Goal: Task Accomplishment & Management: Manage account settings

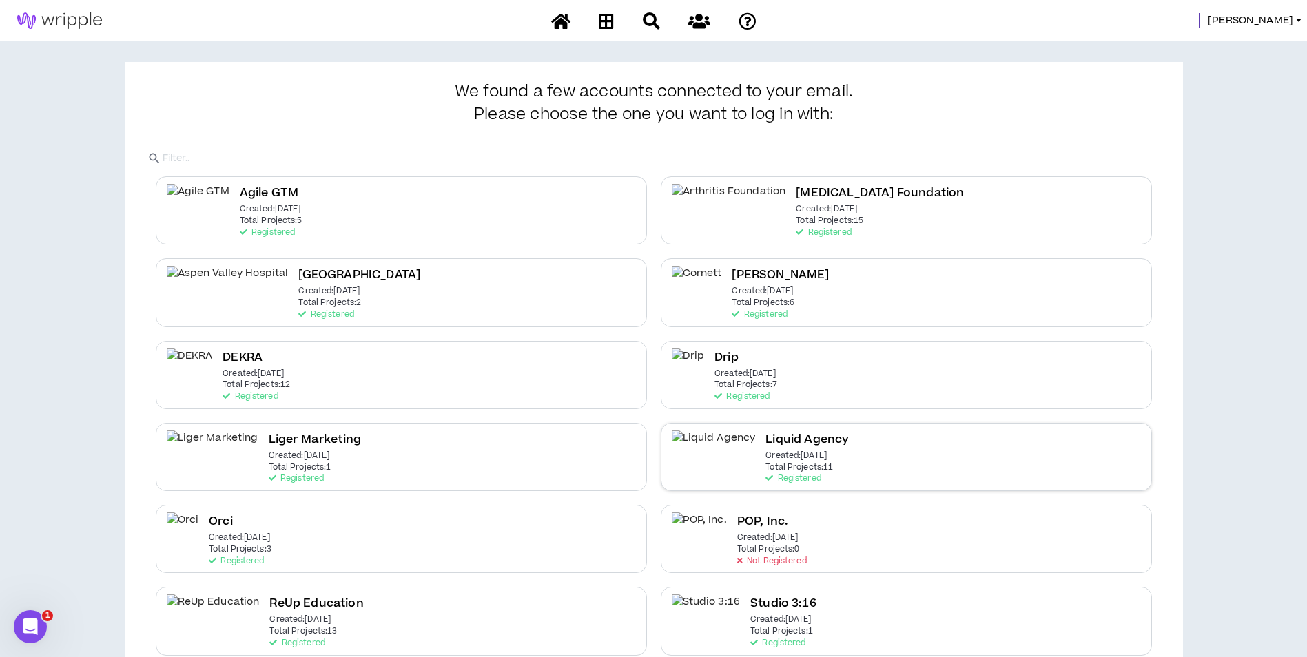
click at [983, 477] on div "Liquid Agency Created: [DATE] Total Projects: 11 Registered" at bounding box center [906, 457] width 491 height 68
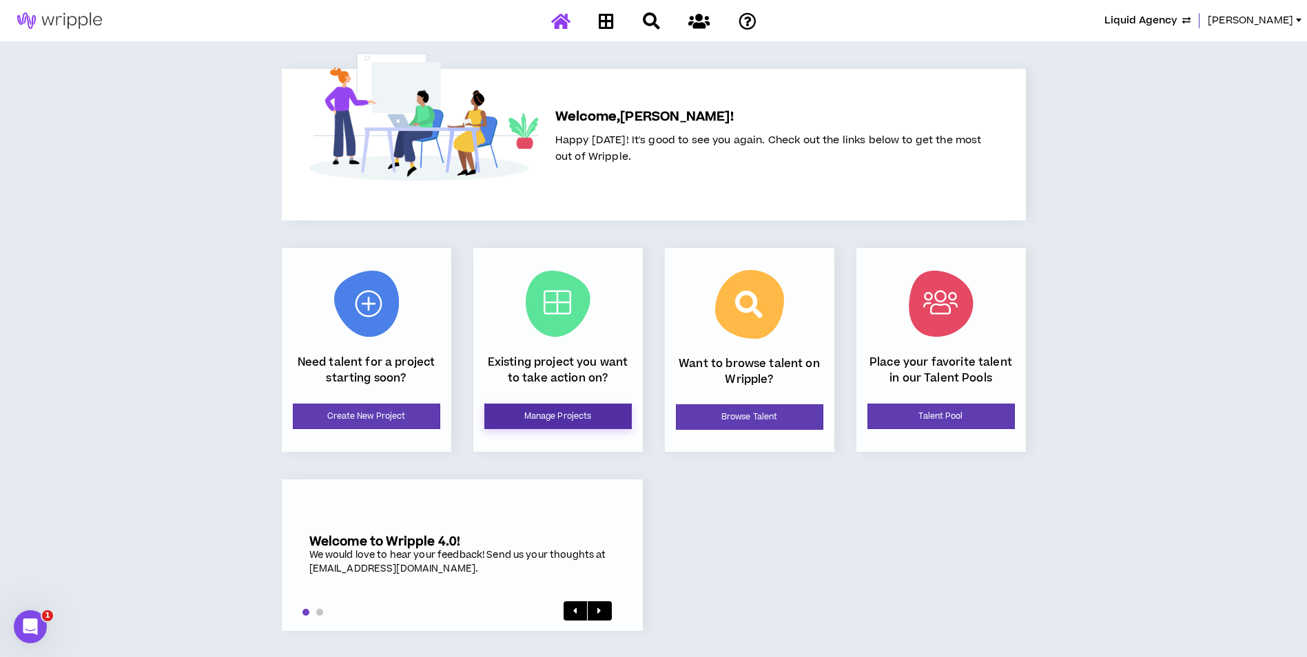
click at [527, 429] on link "Manage Projects" at bounding box center [557, 416] width 147 height 25
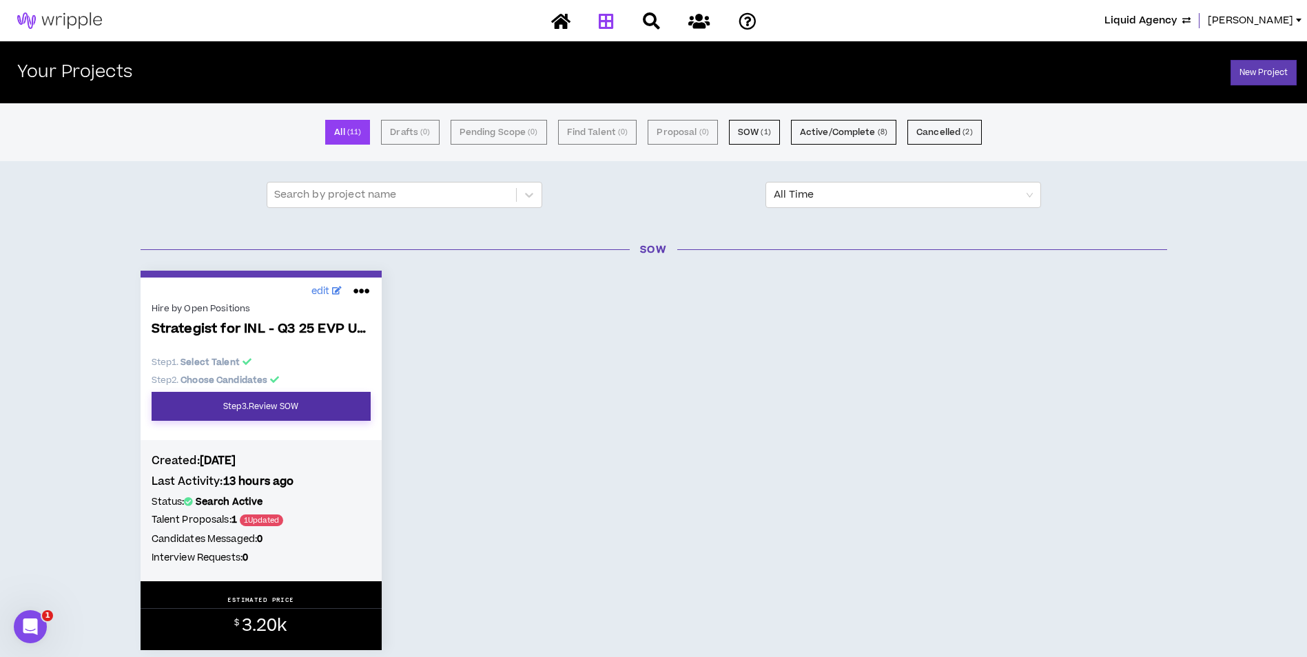
click at [332, 405] on link "Step 3 . Review SOW" at bounding box center [261, 406] width 219 height 29
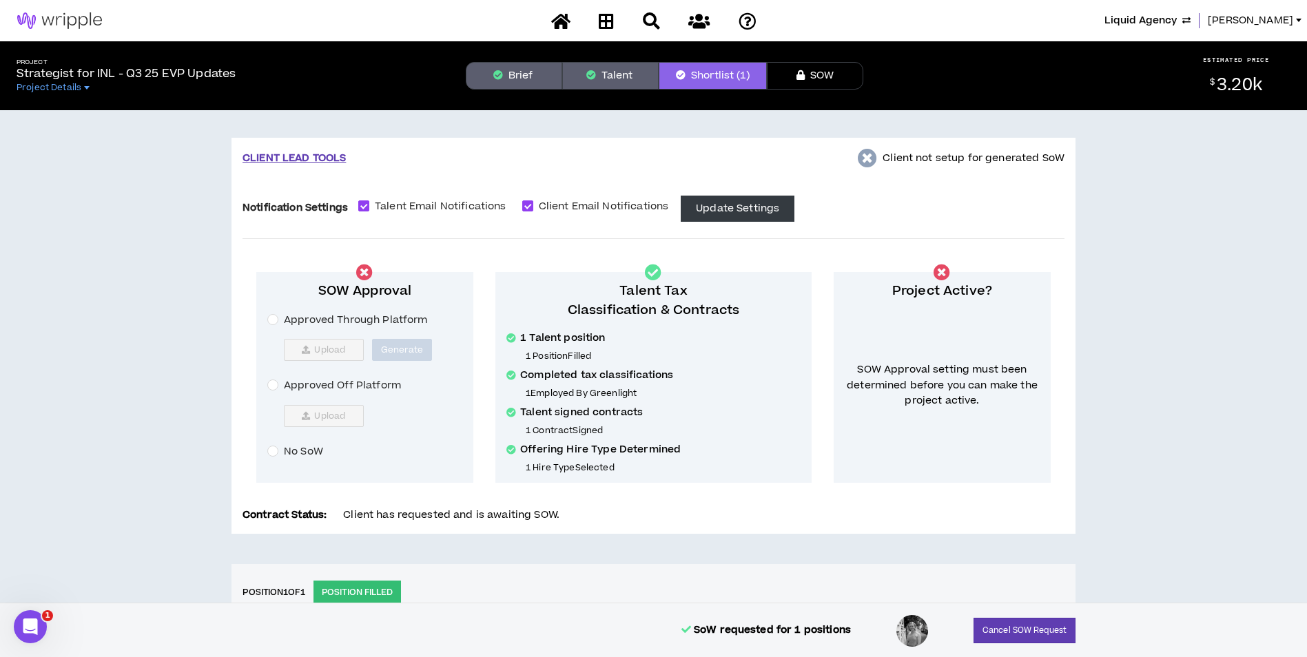
click at [309, 391] on span "Approved Off Platform" at bounding box center [342, 385] width 128 height 15
click at [299, 407] on button "Upload" at bounding box center [324, 416] width 80 height 22
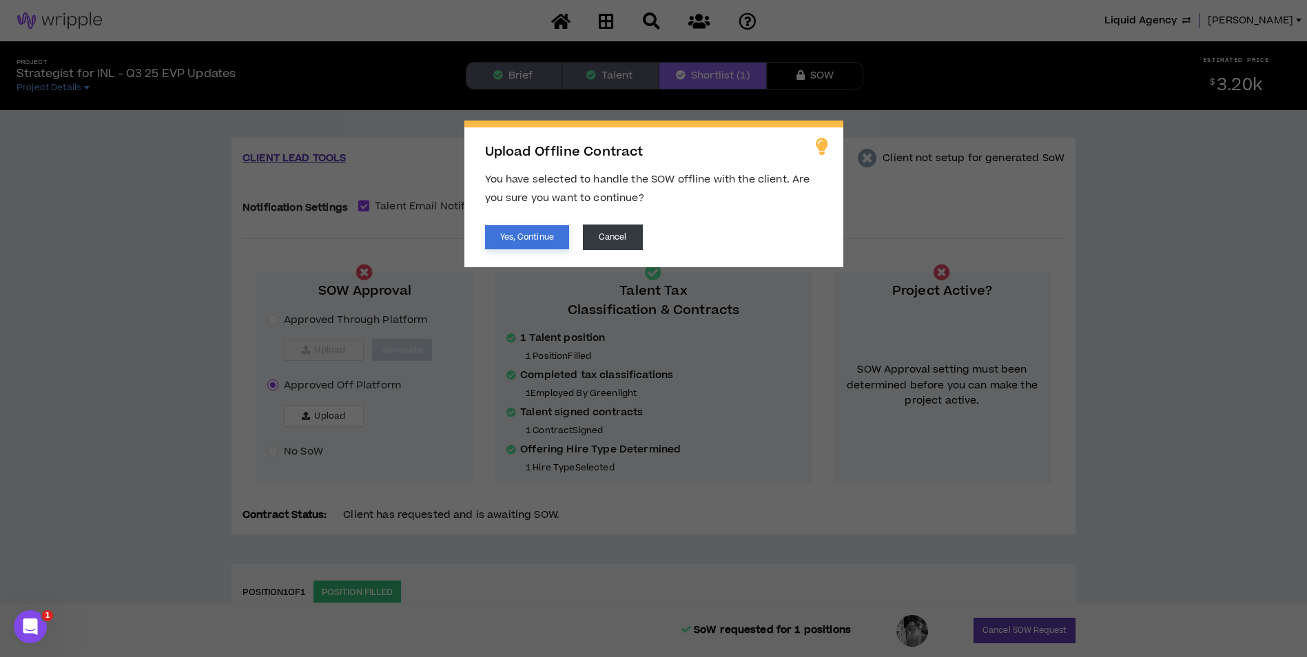
click at [541, 249] on button "Yes, Continue" at bounding box center [527, 237] width 84 height 24
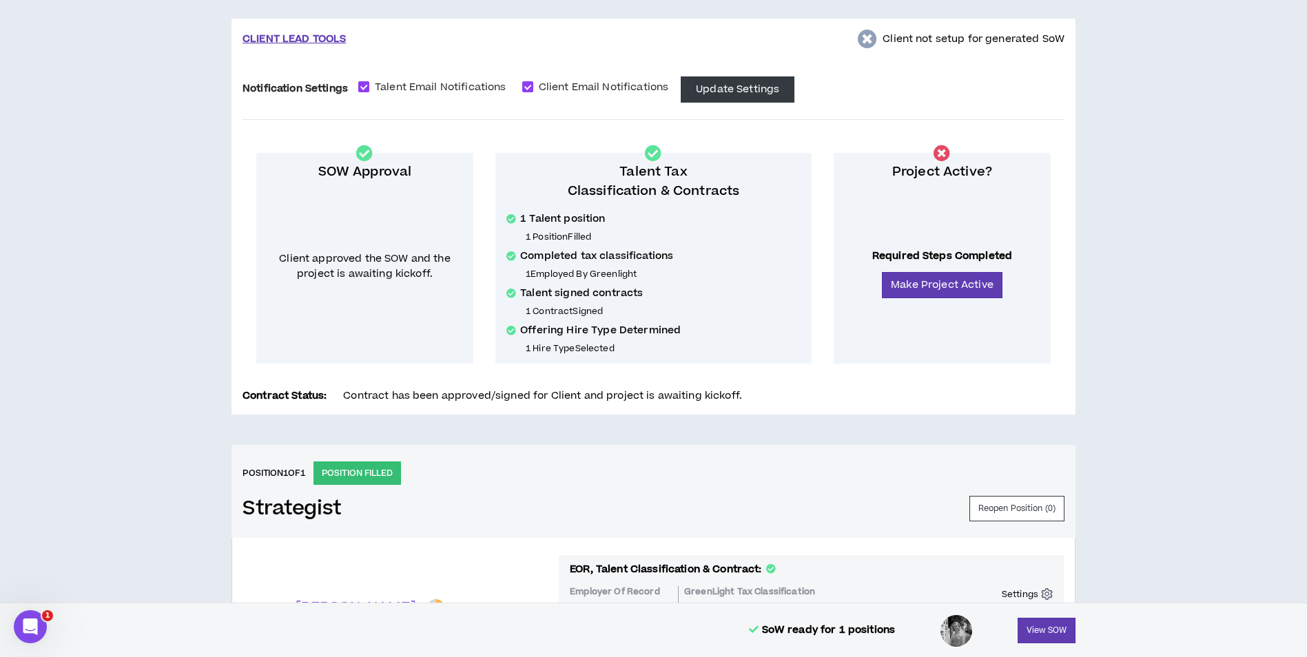
scroll to position [69, 0]
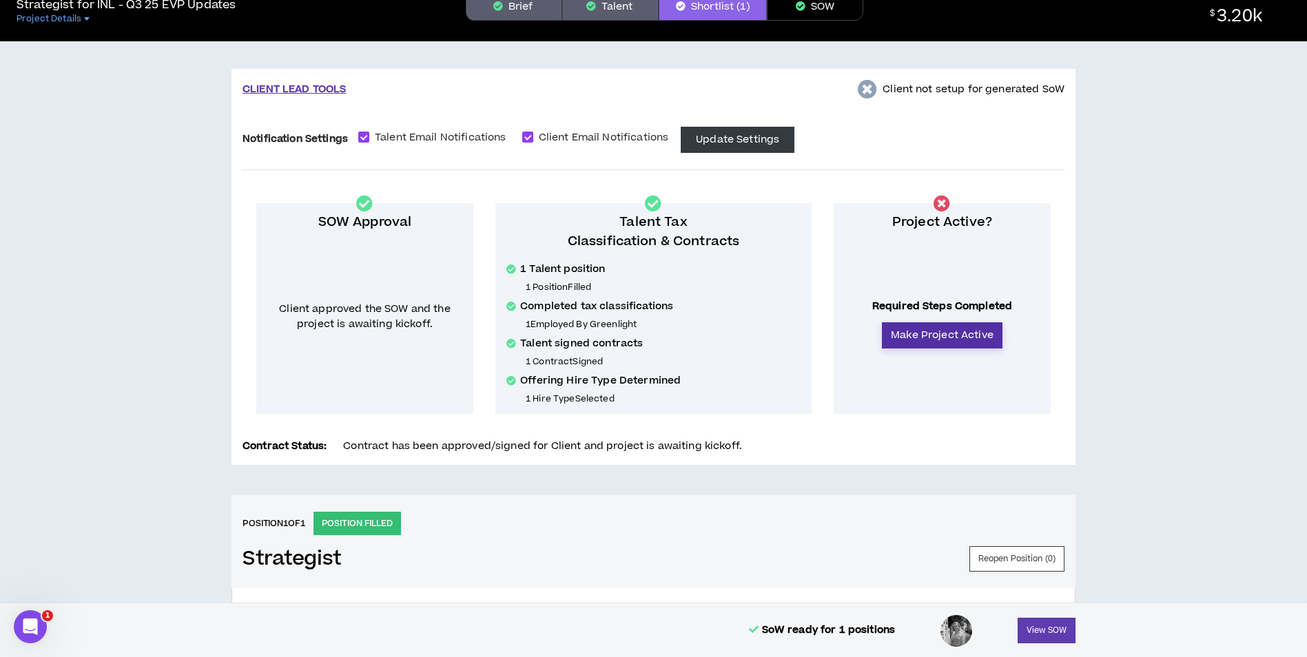
click at [977, 331] on button "Make Project Active" at bounding box center [942, 335] width 121 height 26
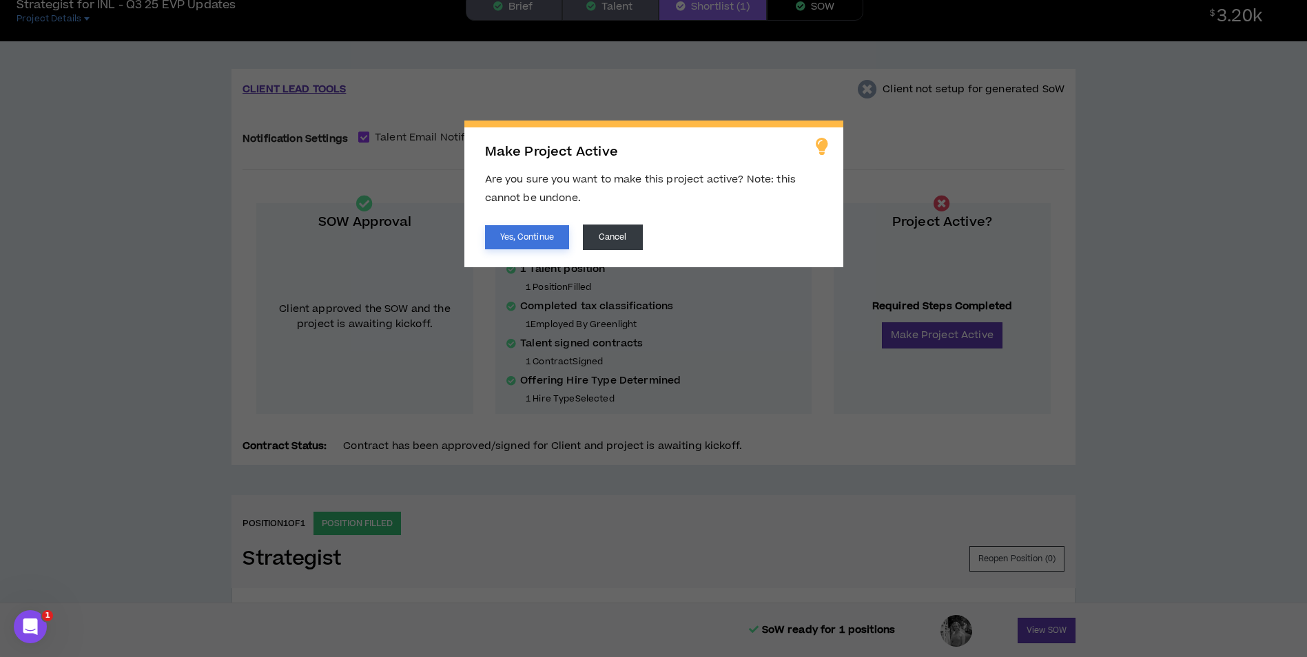
click at [509, 243] on button "Yes, Continue" at bounding box center [527, 237] width 84 height 24
